Goal: Check status: Check status

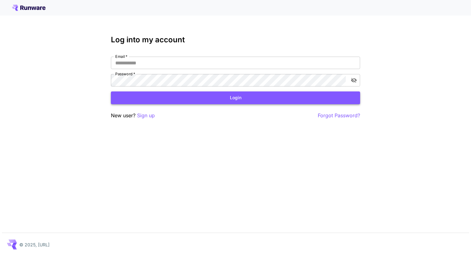
type input "**********"
click at [265, 101] on button "Login" at bounding box center [235, 98] width 249 height 13
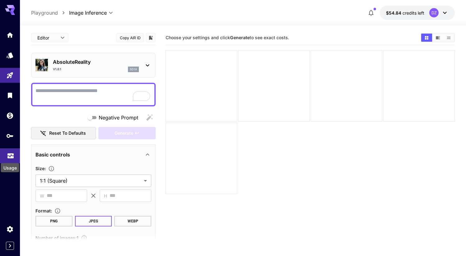
click at [9, 156] on icon "Usage" at bounding box center [10, 153] width 7 height 7
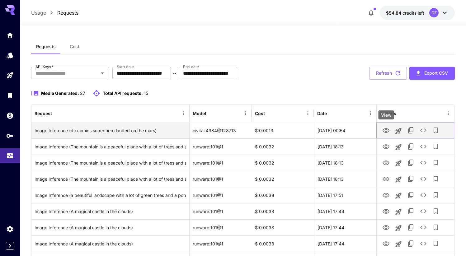
click at [387, 131] on icon "View" at bounding box center [386, 130] width 7 height 5
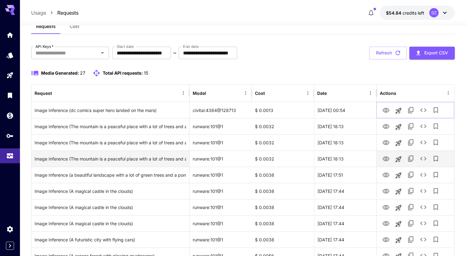
scroll to position [25, 0]
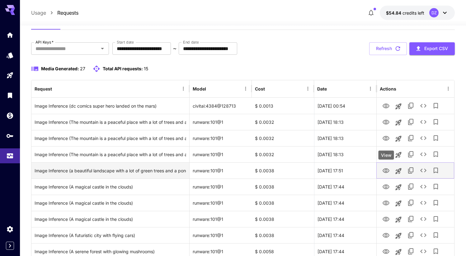
click at [387, 169] on icon "View" at bounding box center [386, 170] width 7 height 7
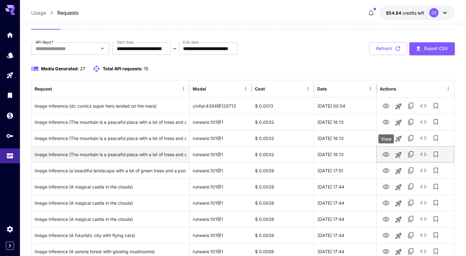
click at [387, 156] on icon "View" at bounding box center [386, 154] width 7 height 7
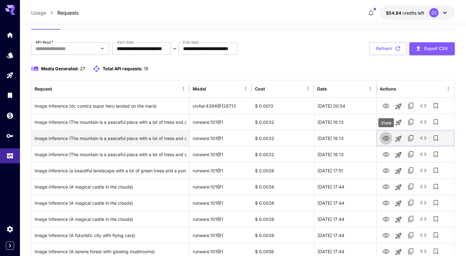
click at [384, 140] on icon "View" at bounding box center [386, 138] width 7 height 5
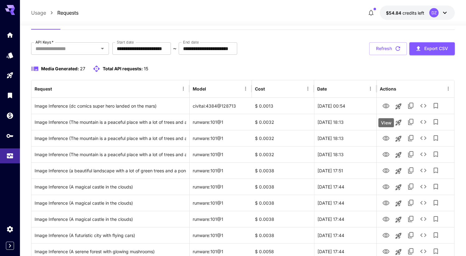
click at [387, 124] on icon "View" at bounding box center [386, 122] width 7 height 5
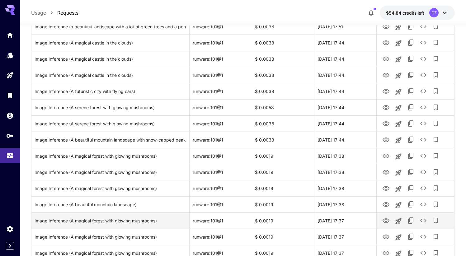
scroll to position [162, 0]
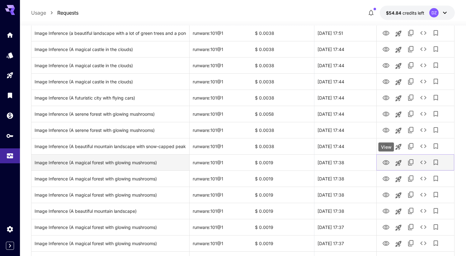
click at [387, 163] on icon "View" at bounding box center [386, 162] width 7 height 5
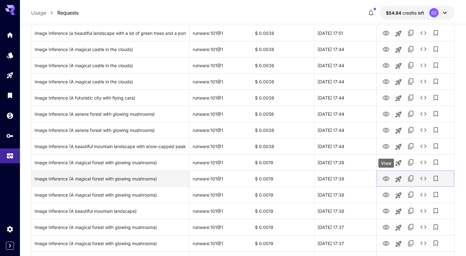
click at [388, 181] on icon "View" at bounding box center [386, 178] width 7 height 7
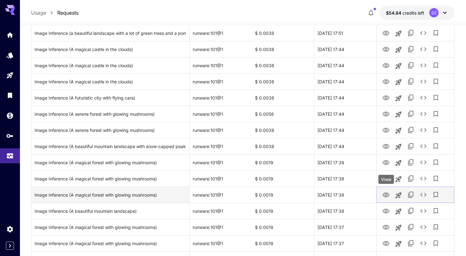
click at [386, 193] on icon "View" at bounding box center [386, 195] width 7 height 7
